Goal: Navigation & Orientation: Find specific page/section

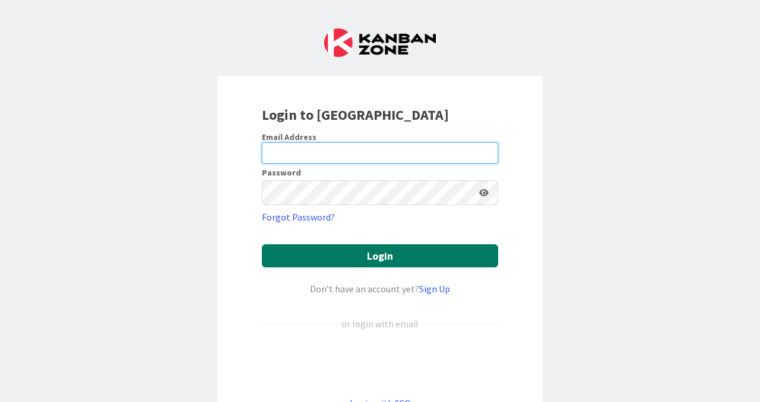
type input "[PERSON_NAME][EMAIL_ADDRESS][PERSON_NAME][DOMAIN_NAME]"
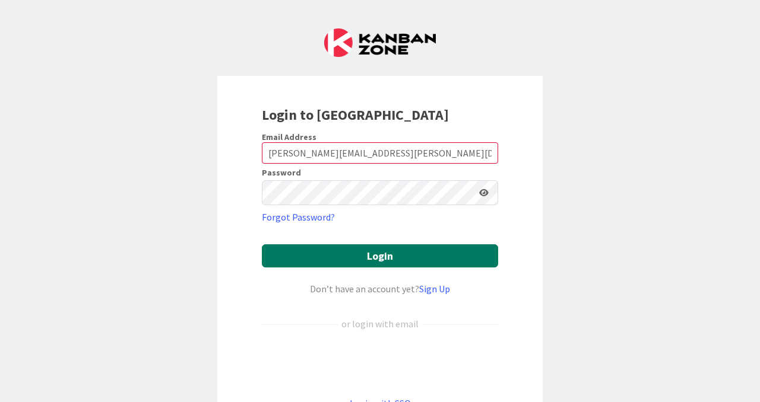
click at [355, 260] on button "Login" at bounding box center [380, 256] width 236 height 23
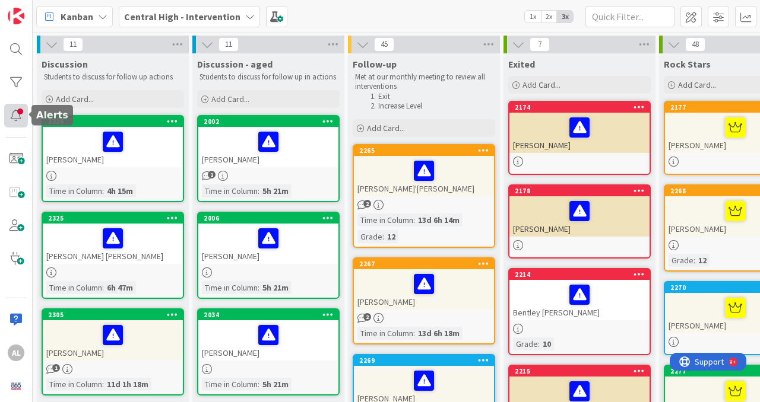
click at [12, 110] on div at bounding box center [16, 116] width 24 height 24
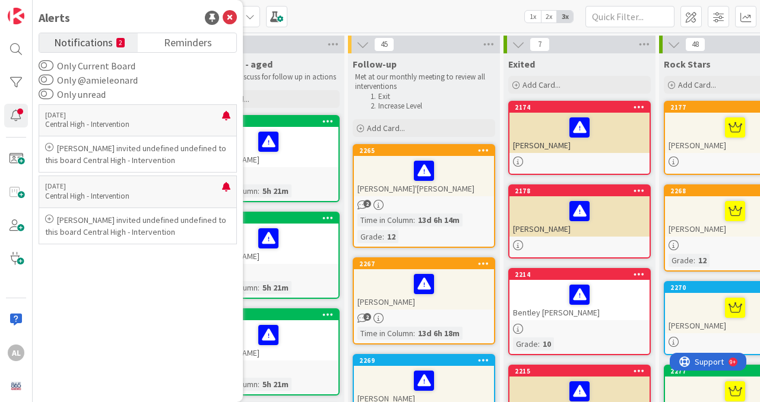
click at [321, 13] on div "Kanban Central High - Intervention 1x 2x 3x" at bounding box center [396, 16] width 727 height 33
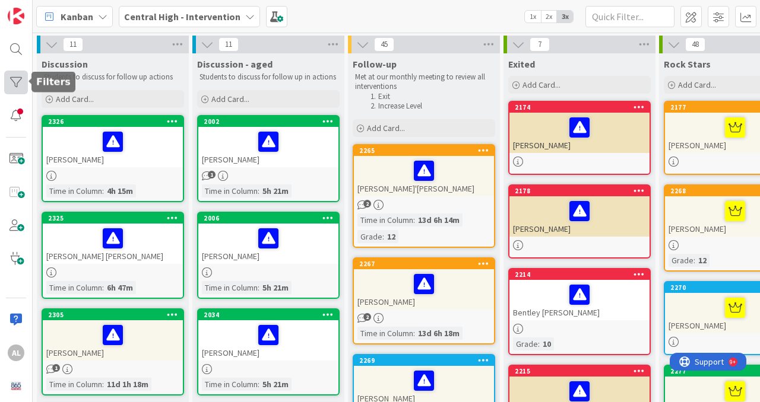
click at [20, 85] on div at bounding box center [16, 83] width 24 height 24
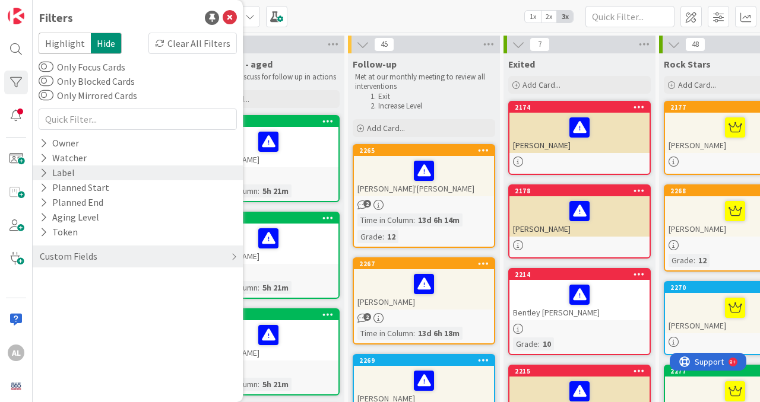
click at [59, 173] on div "Label" at bounding box center [57, 173] width 37 height 15
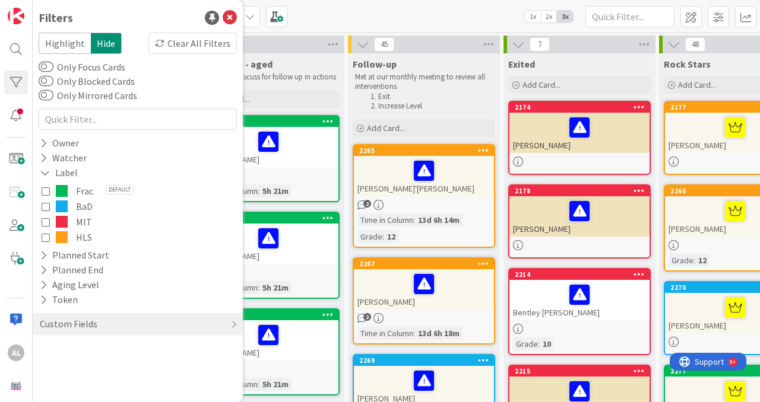
click at [47, 204] on icon at bounding box center [46, 206] width 8 height 8
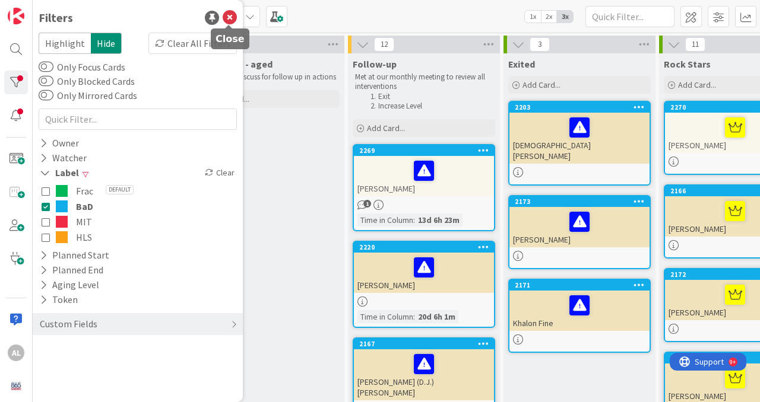
click at [231, 13] on icon at bounding box center [230, 18] width 14 height 14
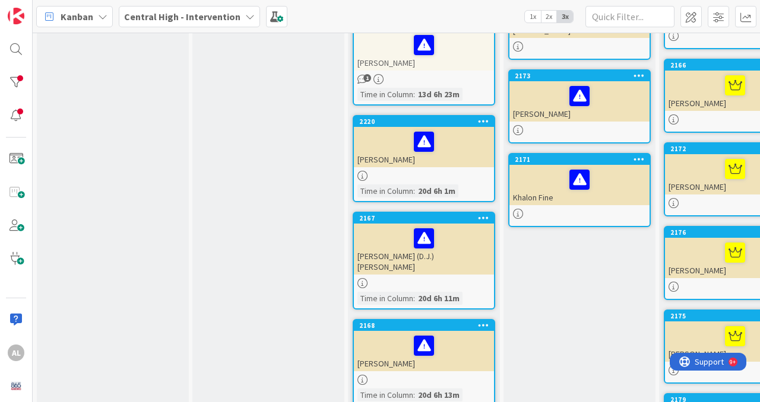
scroll to position [127, 0]
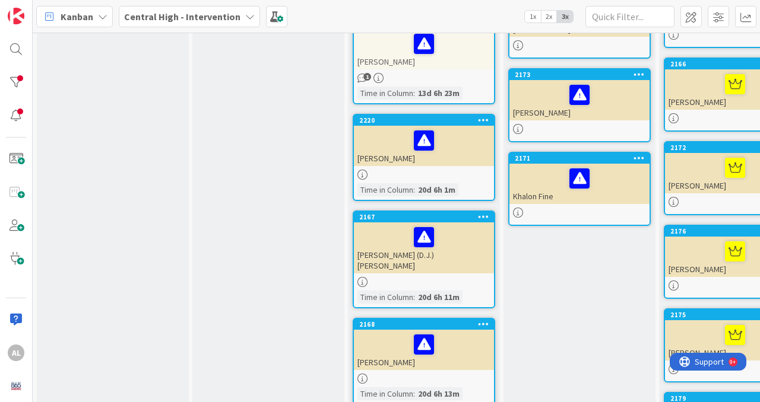
click at [454, 163] on div "[PERSON_NAME]" at bounding box center [424, 146] width 140 height 40
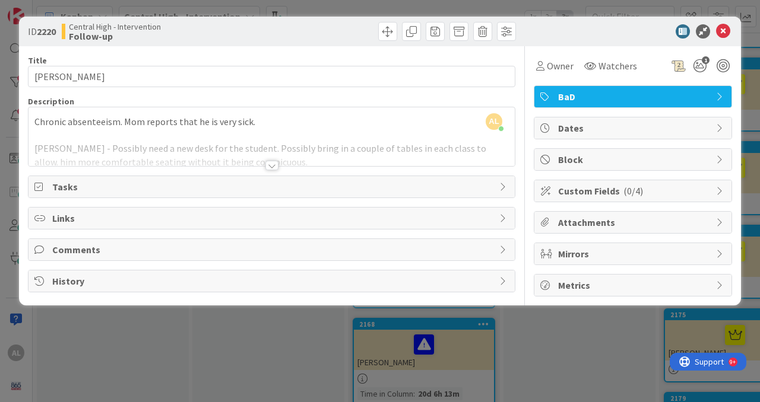
click at [271, 170] on div at bounding box center [271, 165] width 13 height 9
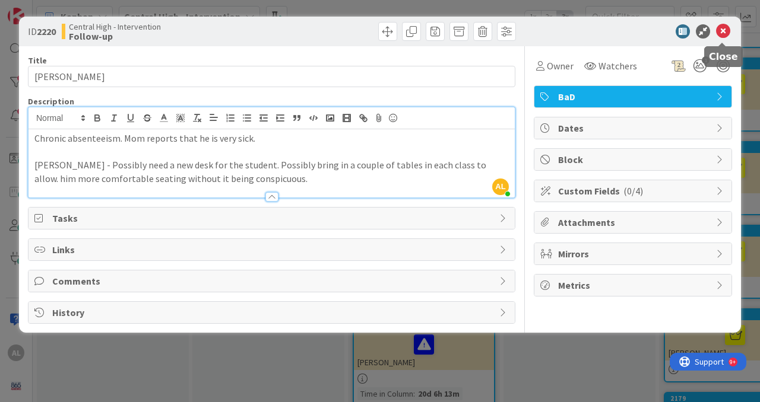
click at [725, 35] on icon at bounding box center [723, 31] width 14 height 14
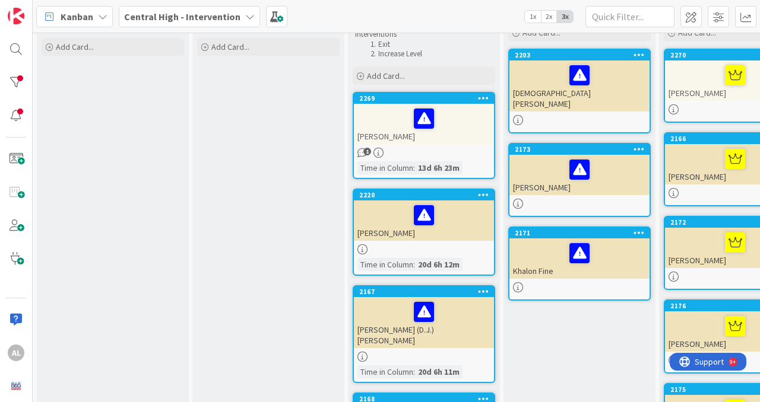
scroll to position [64, 0]
